Goal: Navigation & Orientation: Find specific page/section

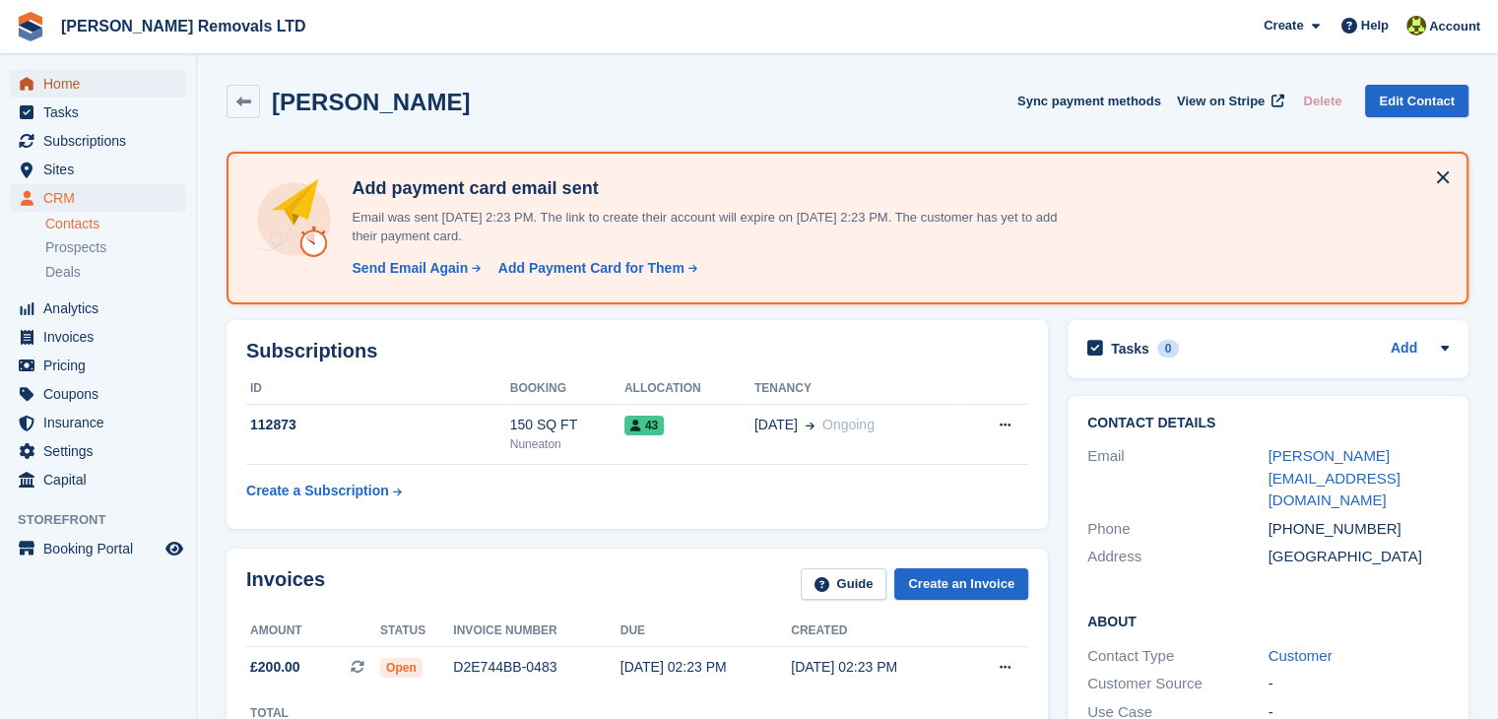
click at [75, 80] on span "Home" at bounding box center [102, 84] width 118 height 28
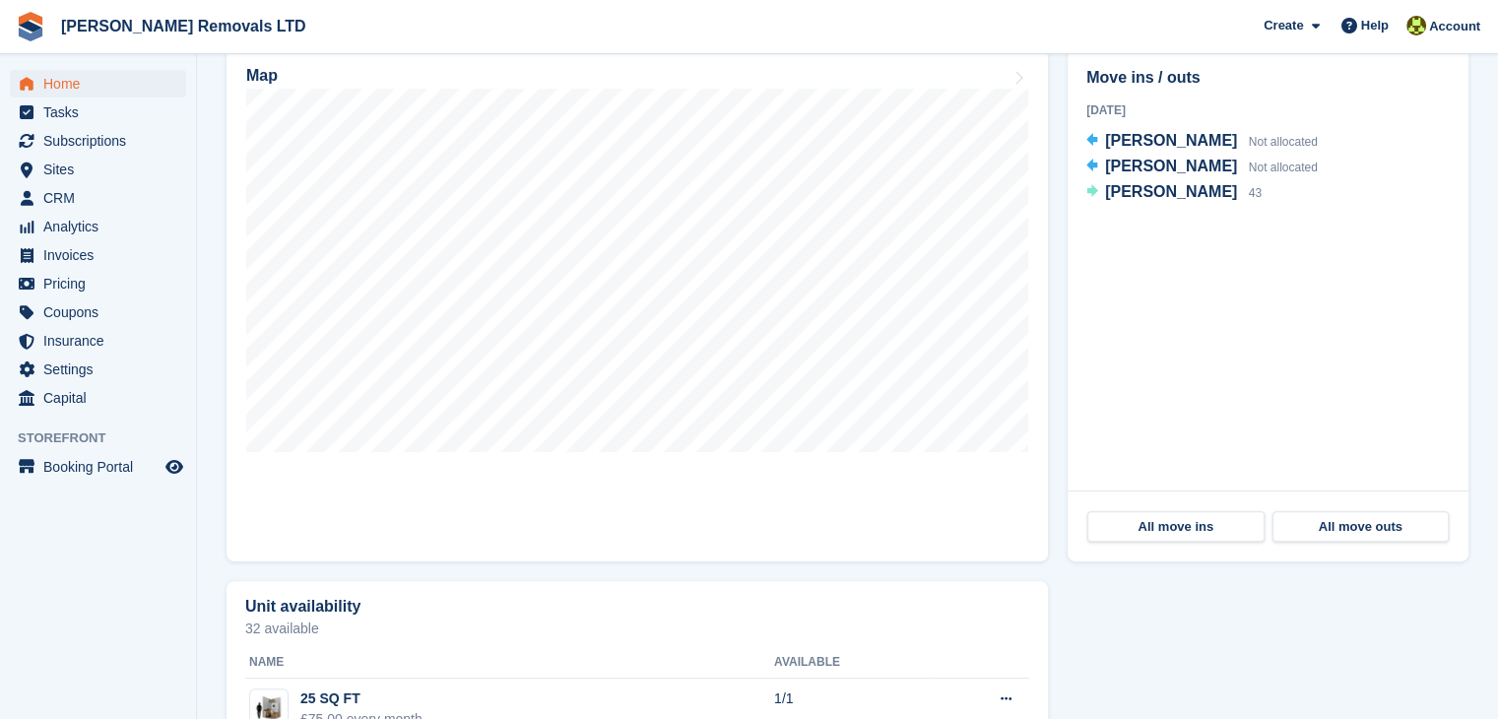
scroll to position [886, 0]
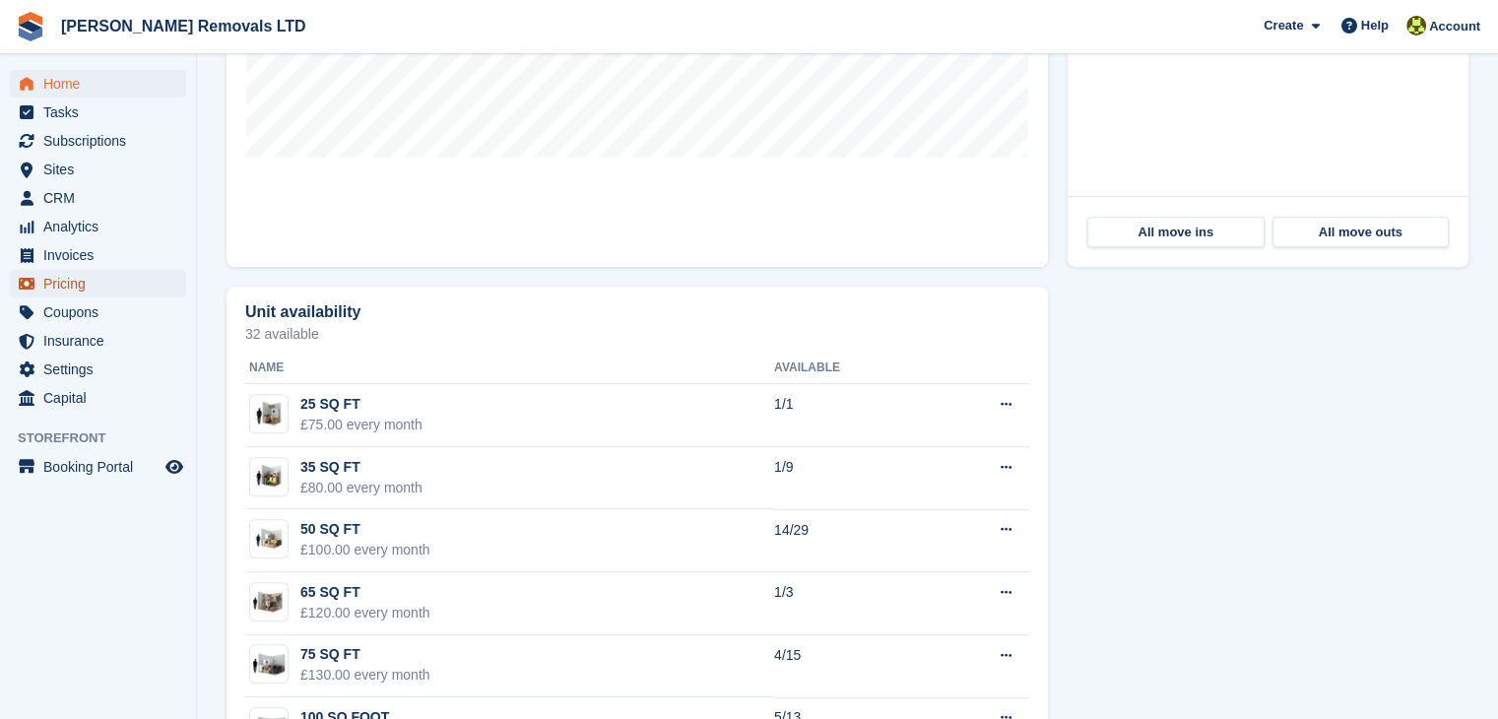
click at [103, 290] on span "Pricing" at bounding box center [102, 284] width 118 height 28
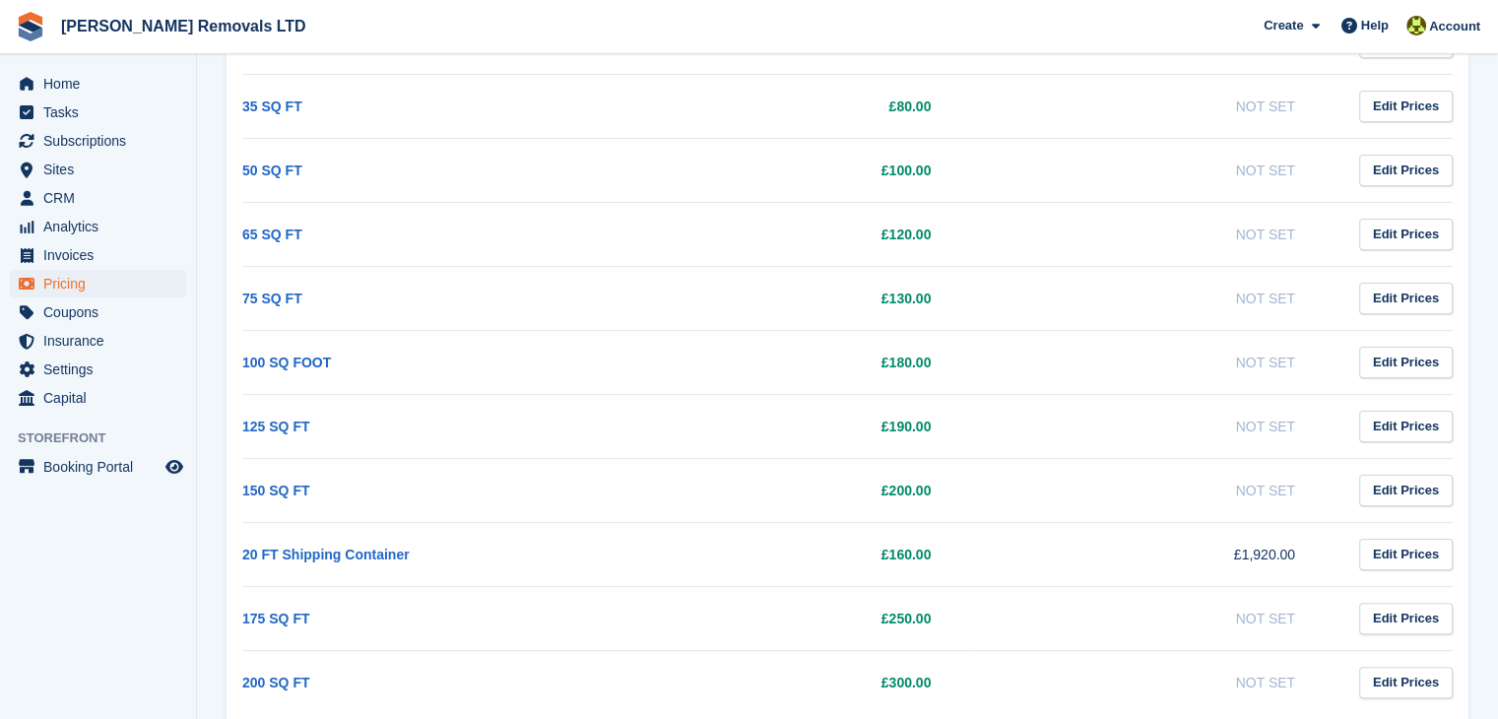
scroll to position [414, 0]
